Goal: Task Accomplishment & Management: Complete application form

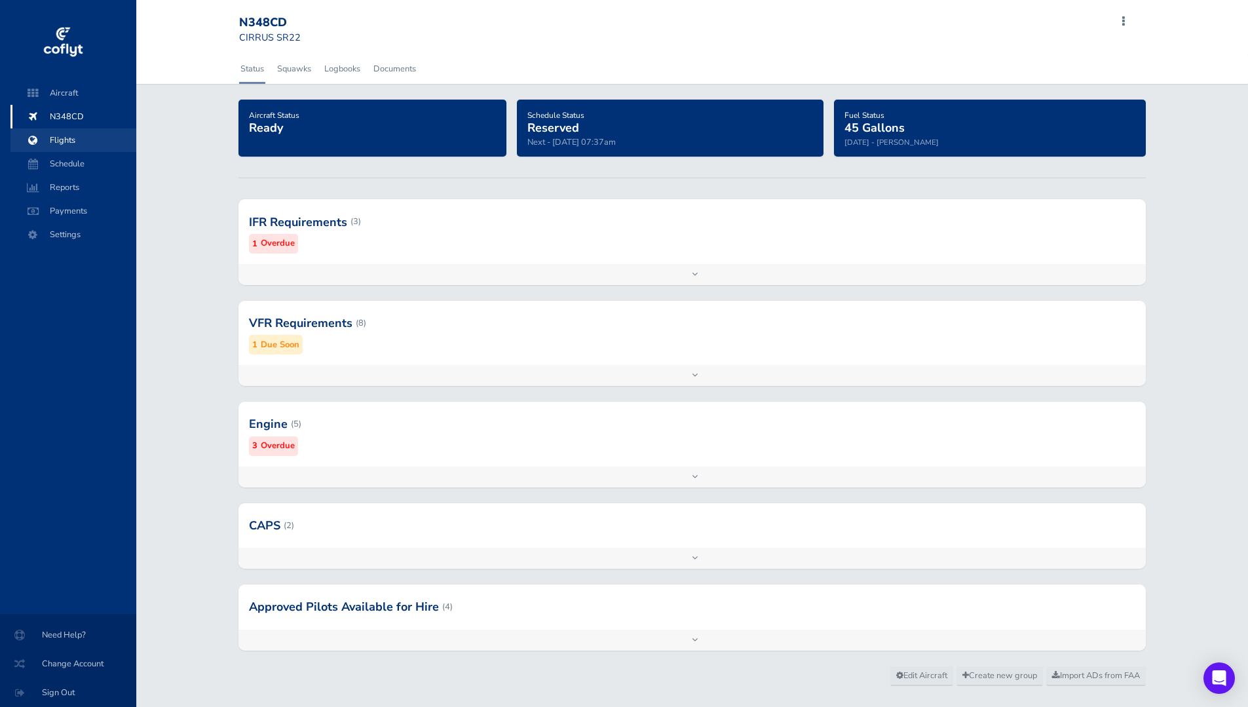
click at [80, 148] on span "Flights" at bounding box center [74, 140] width 100 height 24
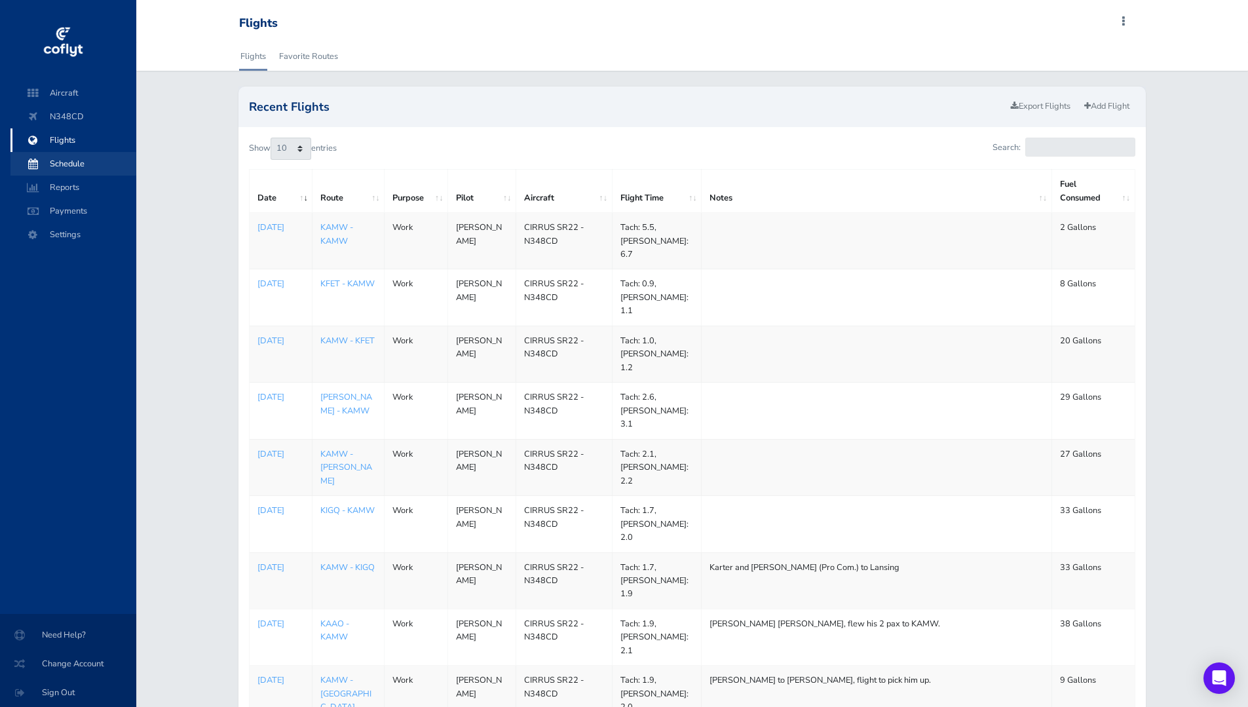
click at [71, 168] on span "Schedule" at bounding box center [74, 164] width 100 height 24
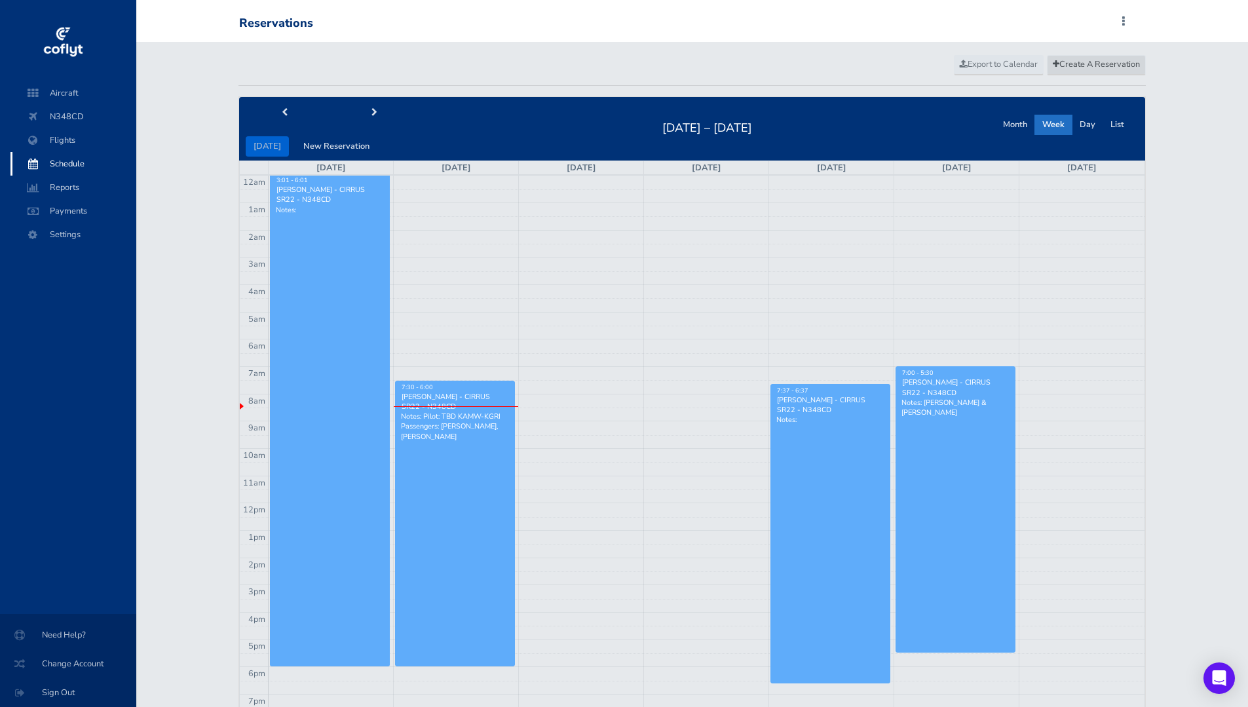
click at [1084, 67] on span "Create A Reservation" at bounding box center [1096, 64] width 87 height 12
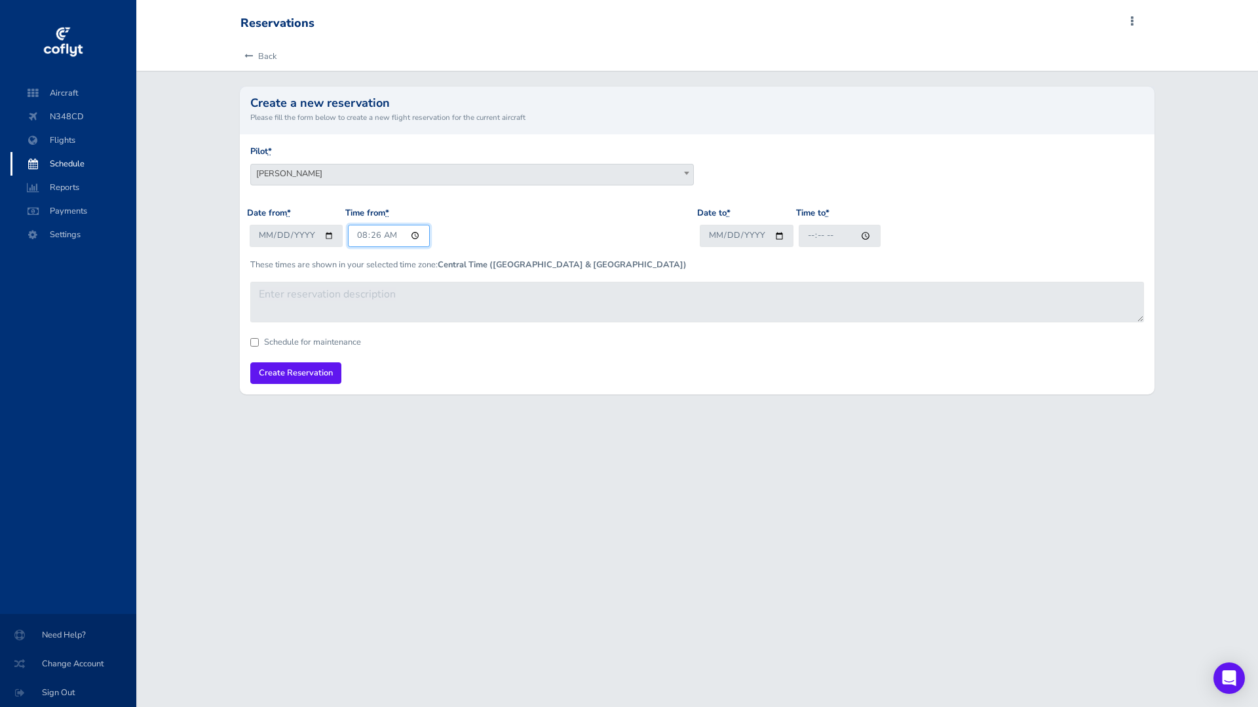
click at [416, 238] on input "08:26" at bounding box center [389, 236] width 82 height 22
type input "07:30"
click at [781, 235] on input "Date to *" at bounding box center [747, 236] width 94 height 22
type input "2025-08-20"
click at [328, 235] on input "2025-08-18" at bounding box center [297, 236] width 94 height 22
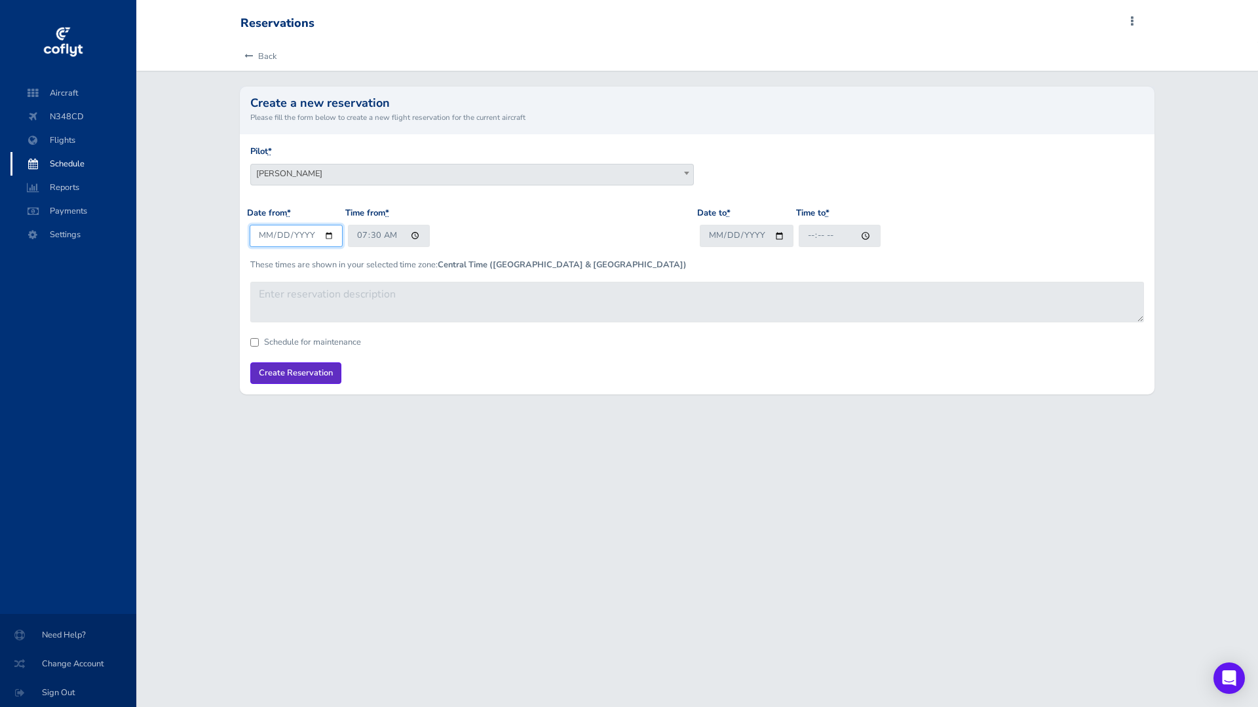
type input "2025-08-20"
click at [861, 235] on input "Time to *" at bounding box center [840, 236] width 82 height 22
type input "13:30"
click at [937, 230] on div "Date to * 2025-08-20 Time to * 13:30" at bounding box center [922, 231] width 450 height 51
click at [254, 343] on input "Schedule for maintenance" at bounding box center [254, 342] width 9 height 9
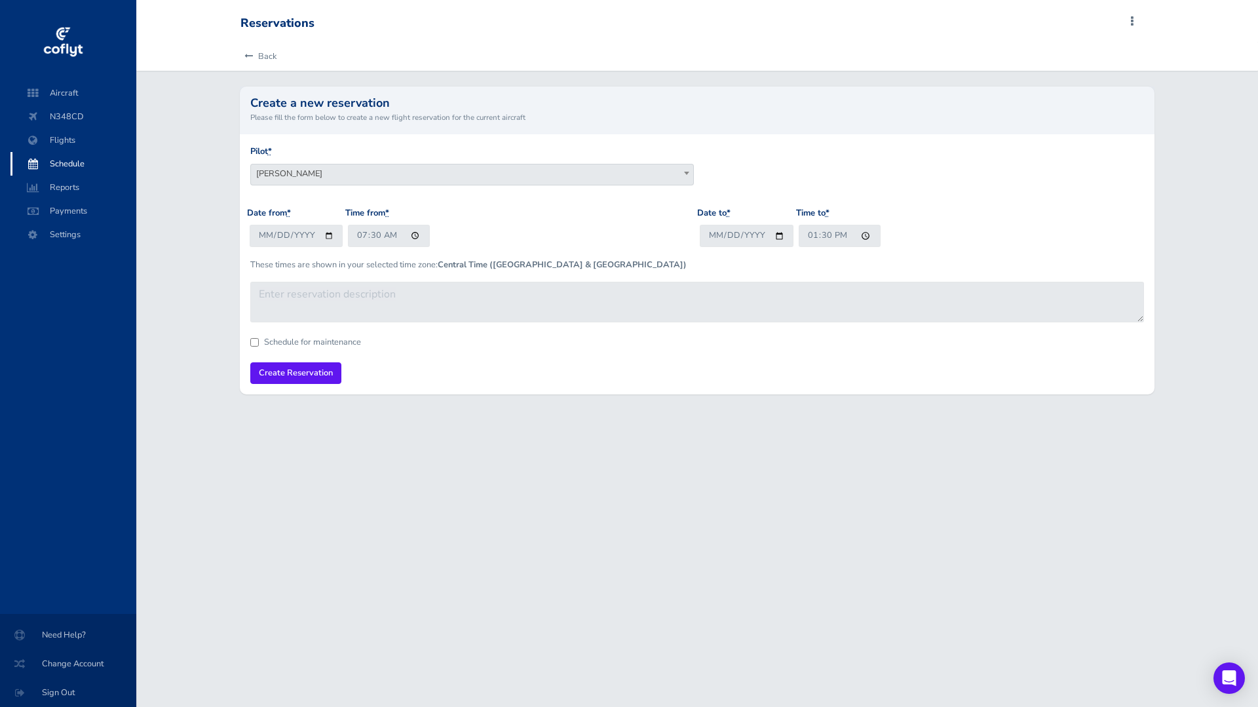
checkbox input "true"
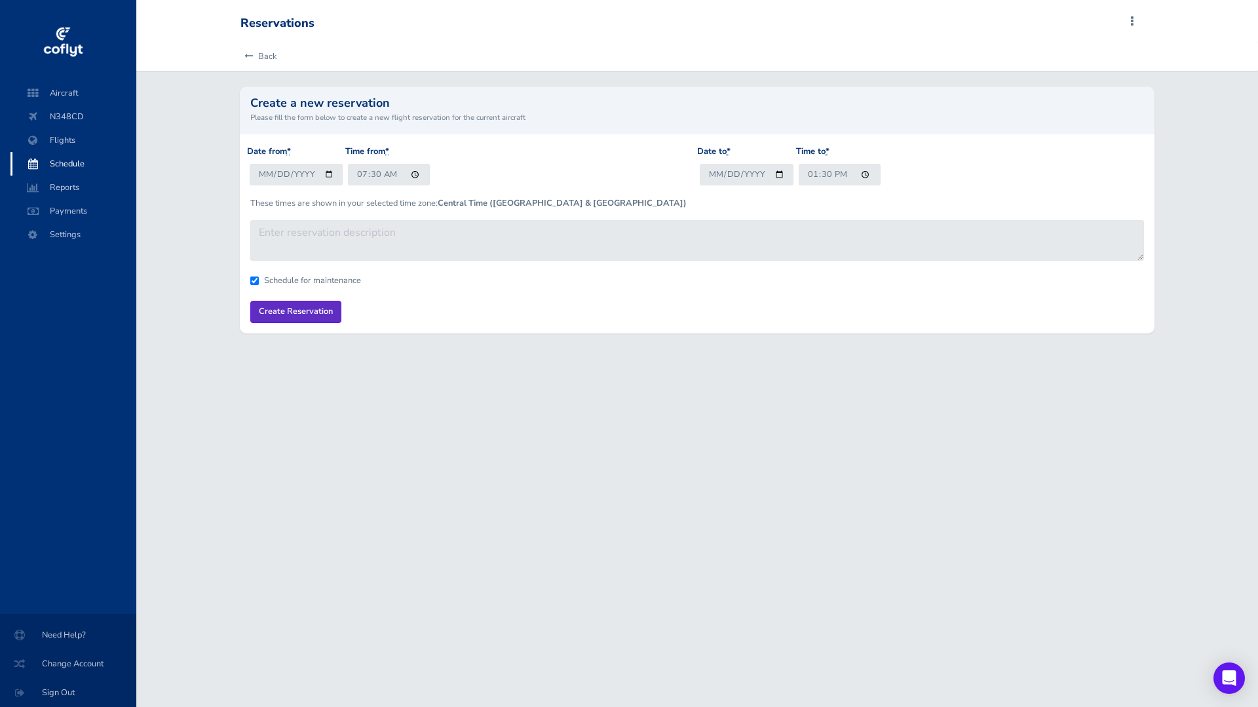
click at [293, 311] on input "Create Reservation" at bounding box center [295, 312] width 91 height 22
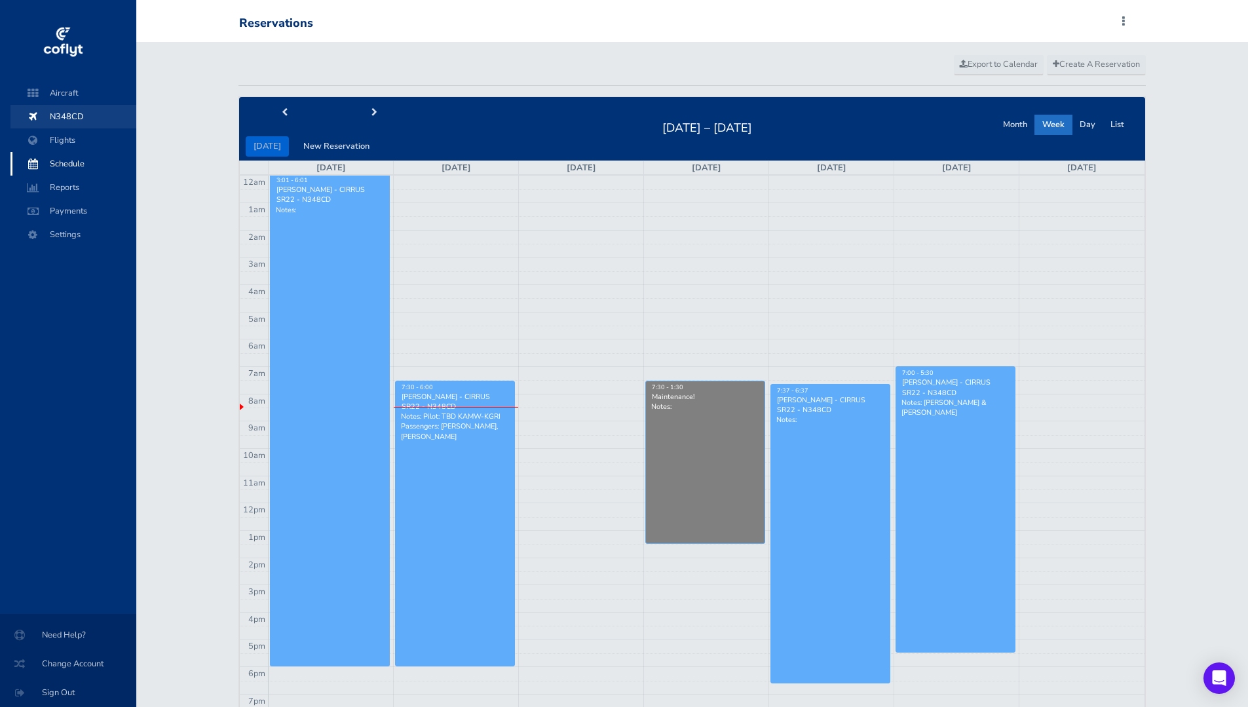
click at [50, 124] on span "N348CD" at bounding box center [74, 117] width 100 height 24
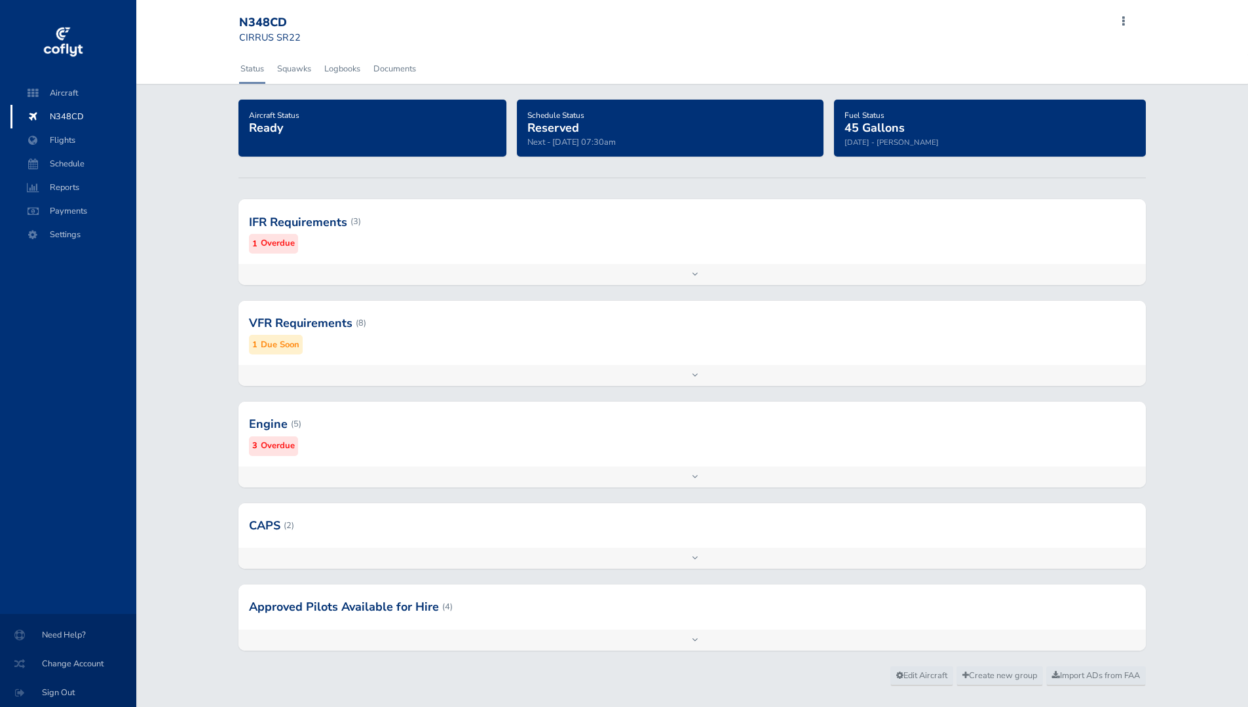
click at [439, 274] on div "Add inspection Edit" at bounding box center [691, 274] width 907 height 21
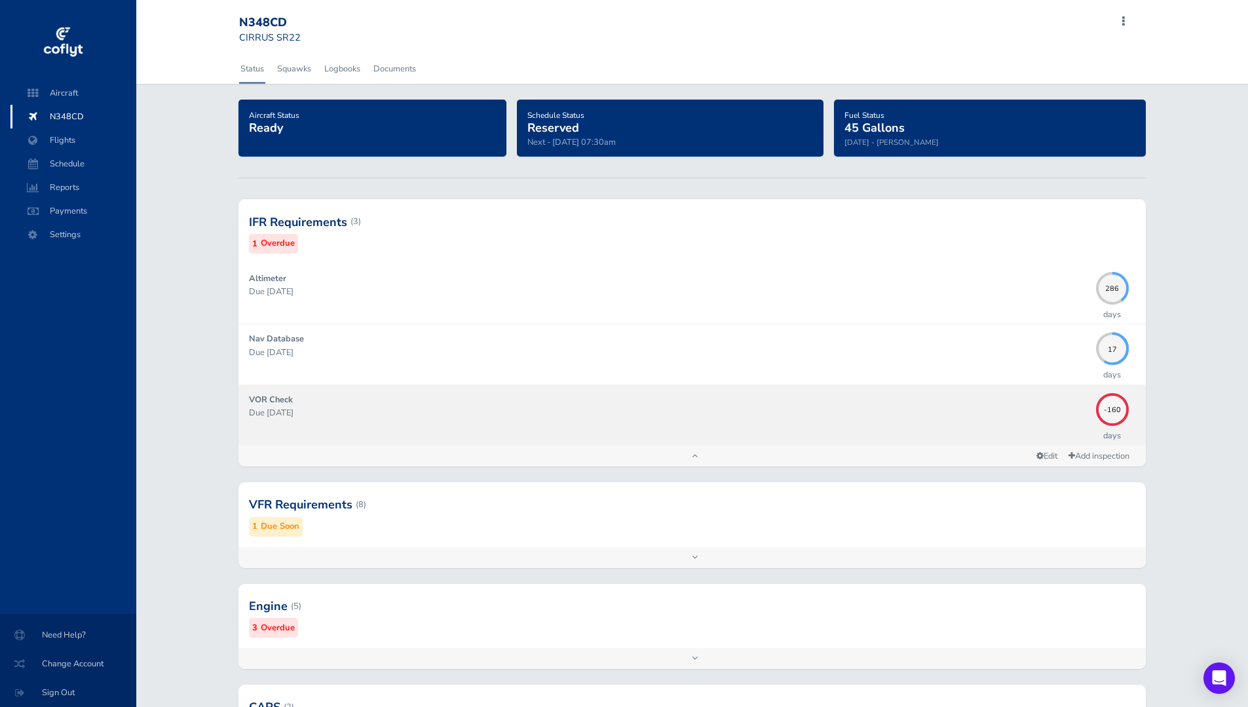
scroll to position [66, 0]
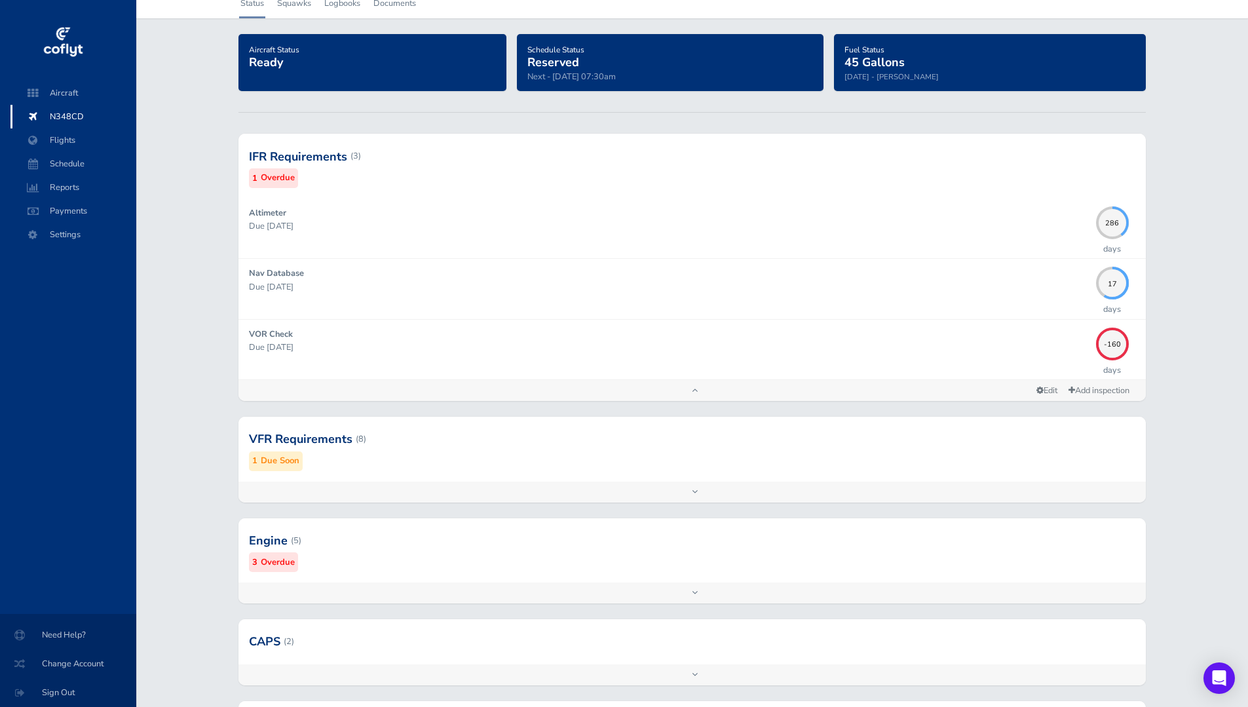
click at [396, 493] on div "Add inspection Edit" at bounding box center [691, 491] width 907 height 21
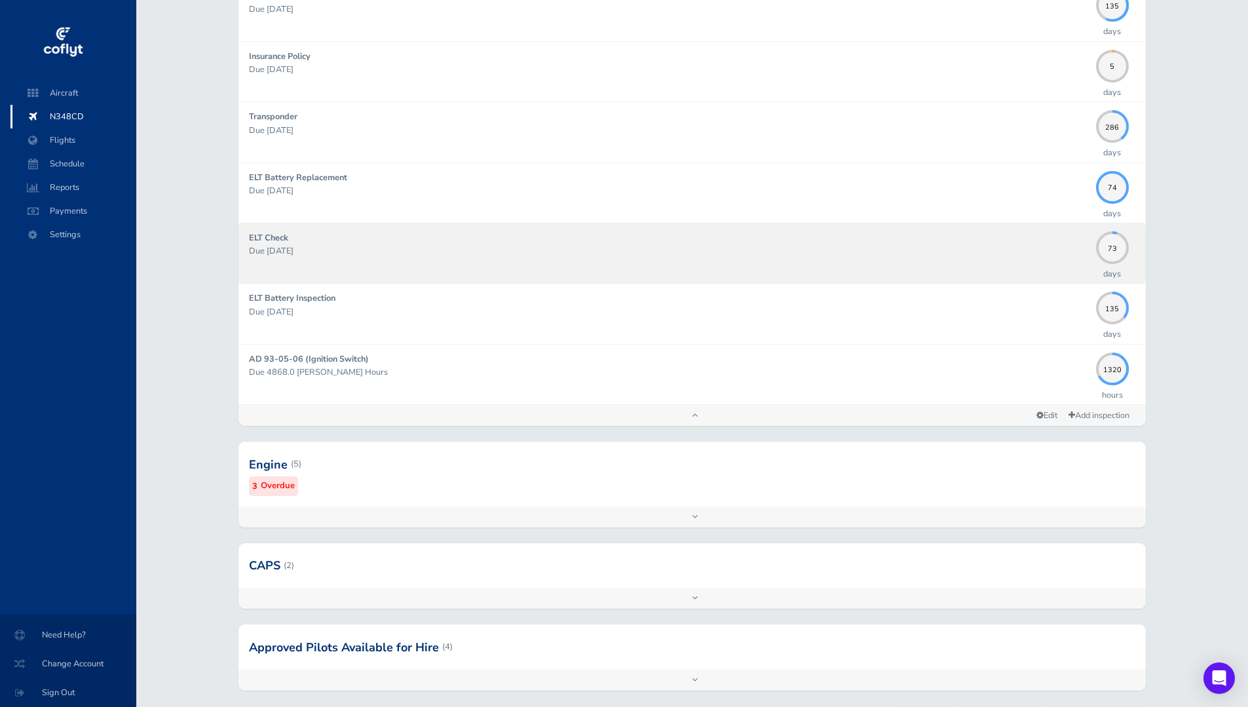
scroll to position [655, 0]
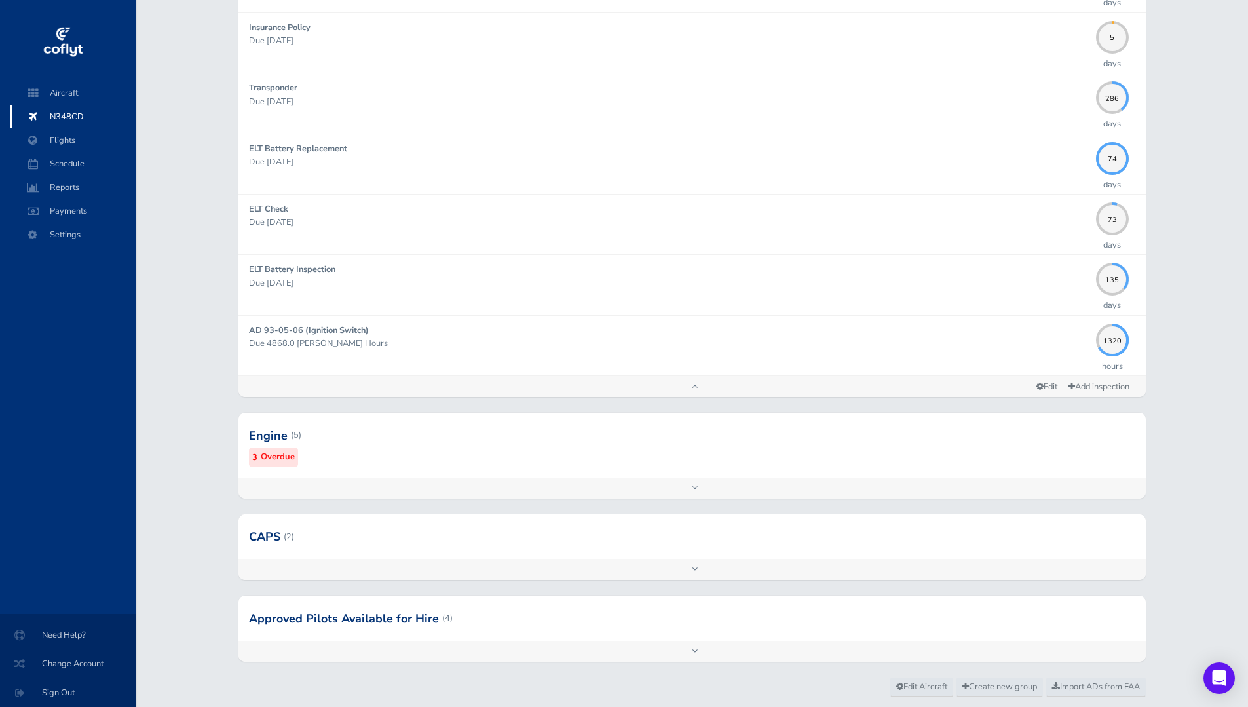
click at [394, 491] on div "Add inspection Edit" at bounding box center [691, 488] width 907 height 21
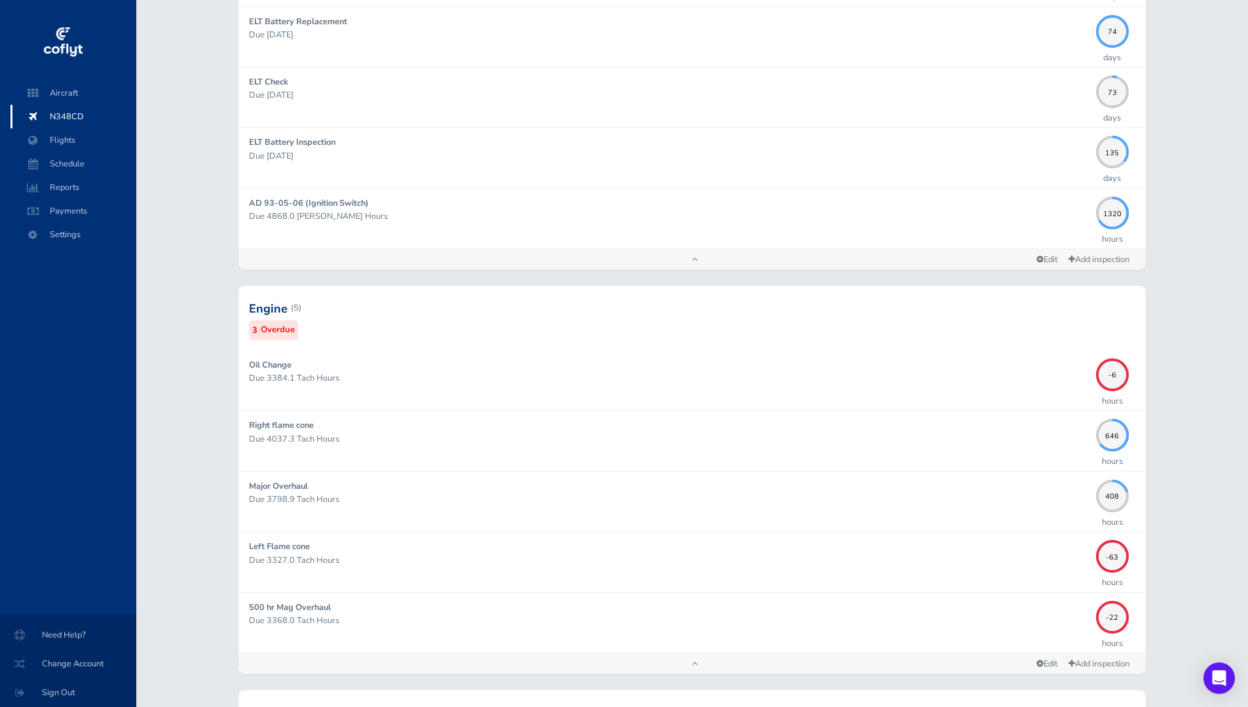
scroll to position [786, 0]
click at [62, 356] on div "Aircraft N348CD Flights Schedule Reports Payments Settings" at bounding box center [73, 347] width 147 height 533
